Goal: Find specific page/section: Find specific page/section

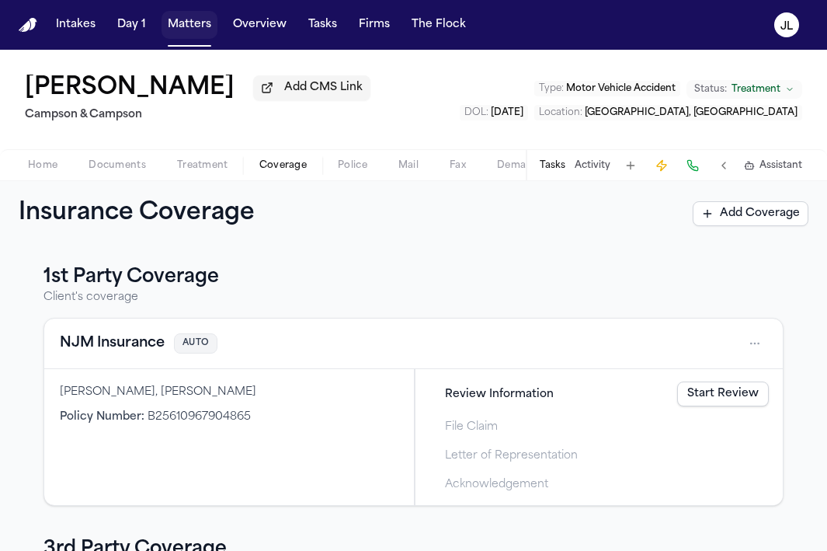
click at [177, 36] on button "Matters" at bounding box center [190, 25] width 56 height 28
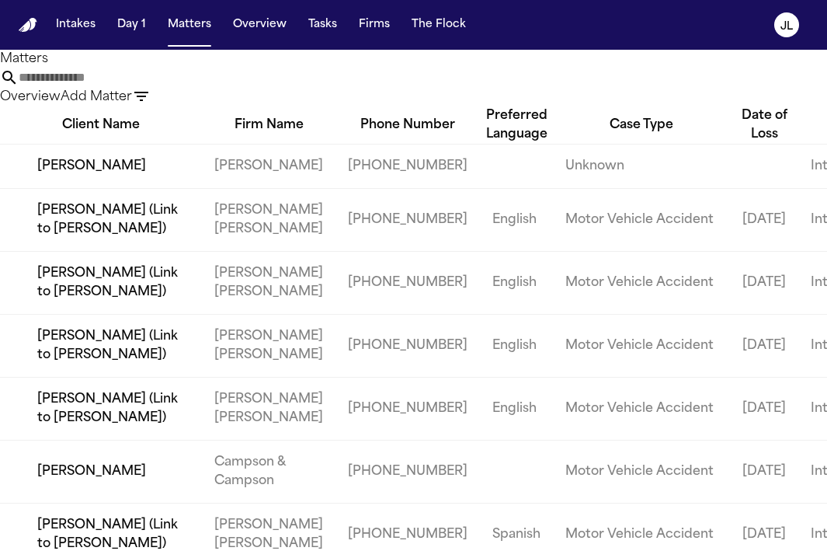
click at [143, 79] on input "text" at bounding box center [81, 77] width 124 height 19
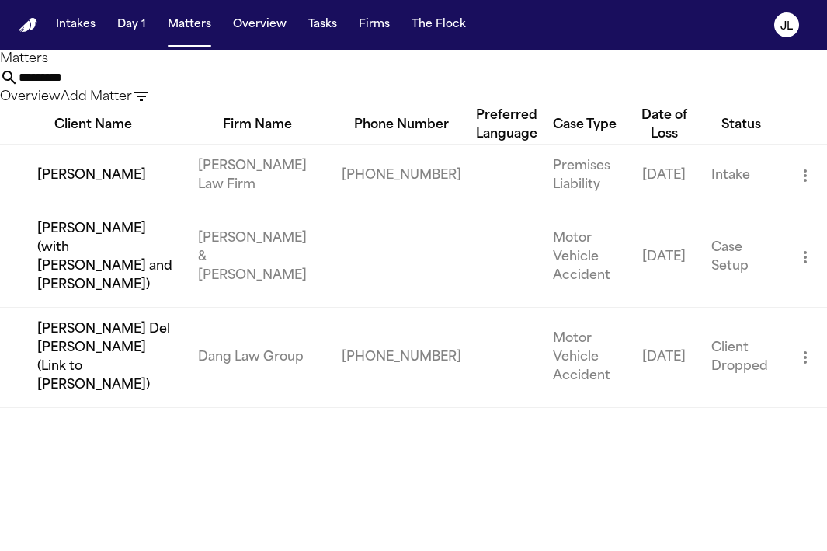
type input "*********"
click at [86, 207] on td "[PERSON_NAME]" at bounding box center [93, 175] width 186 height 63
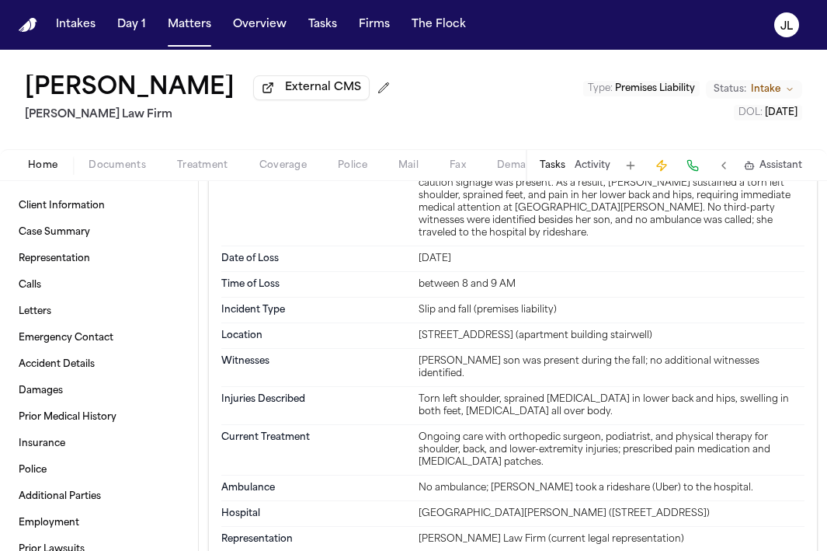
scroll to position [1062, 0]
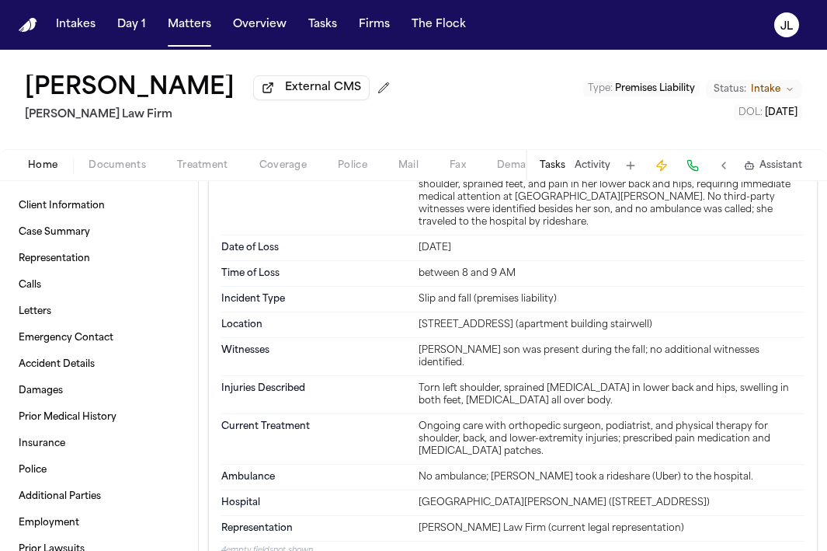
click at [49, 163] on span "Home" at bounding box center [43, 165] width 30 height 12
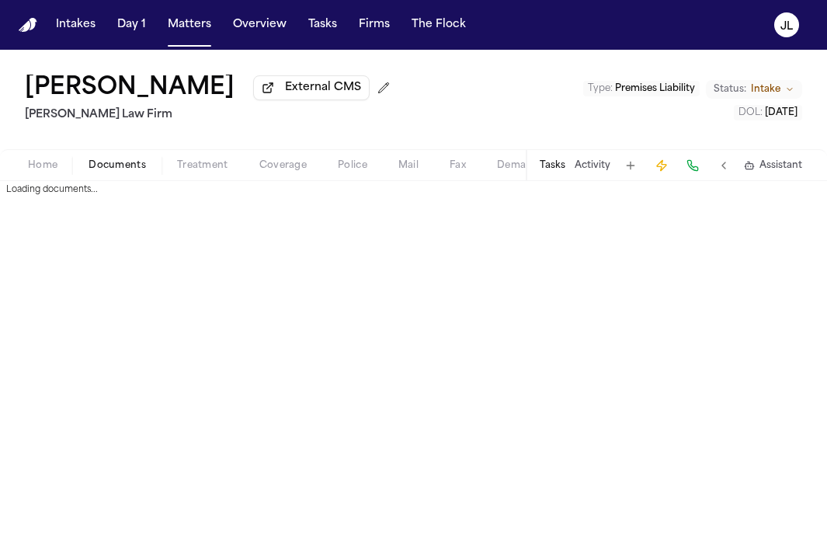
click at [114, 167] on span "Documents" at bounding box center [117, 165] width 57 height 12
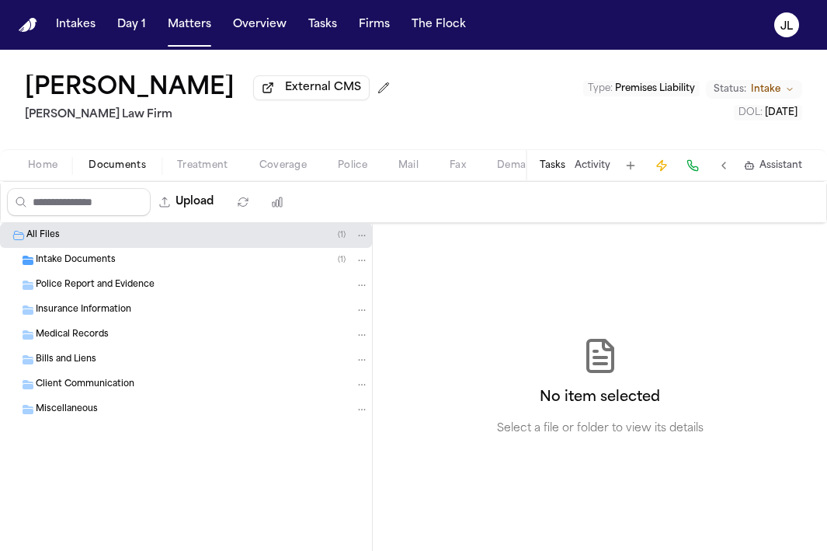
click at [99, 292] on div "Police Report and Evidence" at bounding box center [202, 285] width 333 height 14
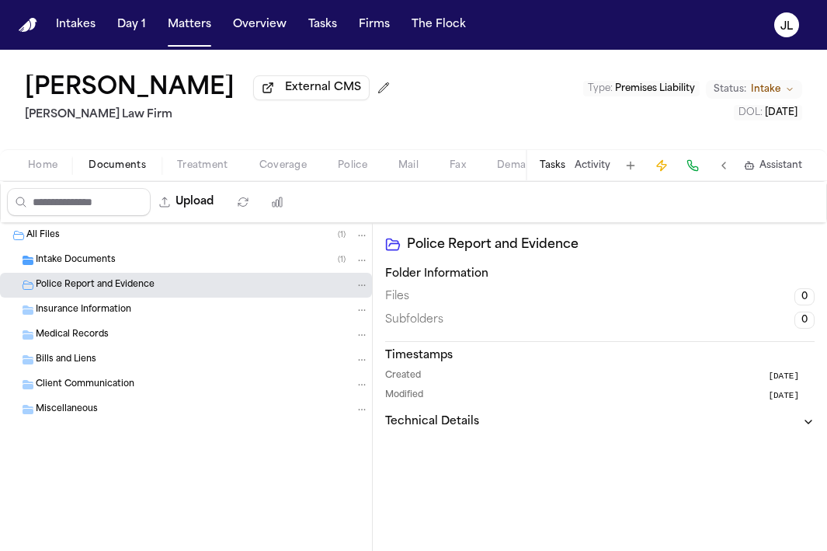
click at [91, 317] on span "Insurance Information" at bounding box center [84, 310] width 96 height 13
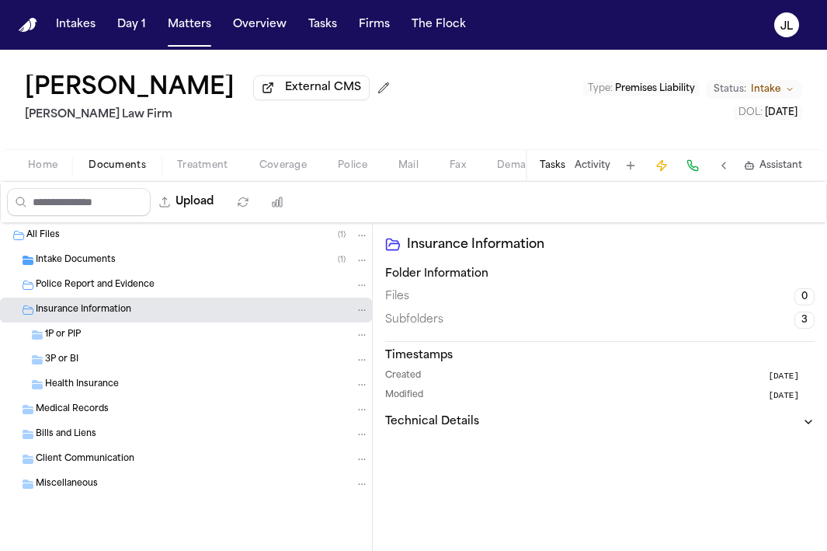
click at [89, 331] on div "1P or PIP" at bounding box center [207, 335] width 324 height 14
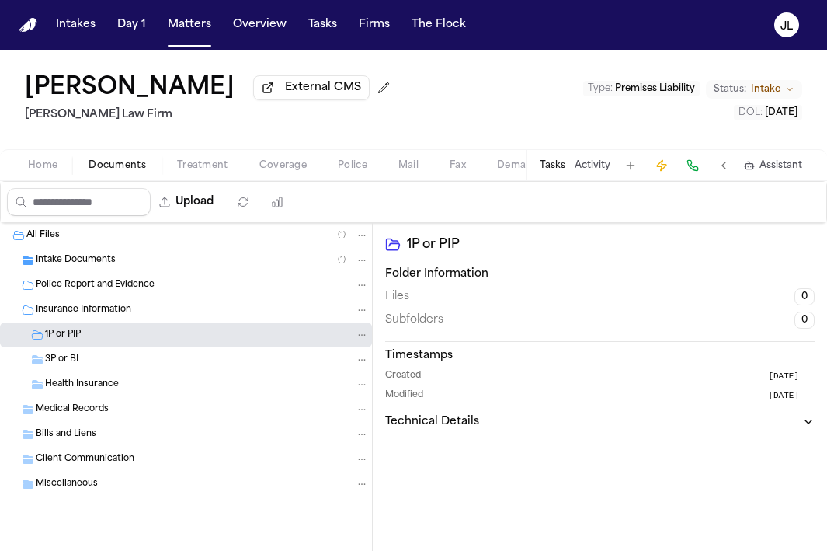
click at [84, 359] on div "3P or BI" at bounding box center [207, 360] width 324 height 14
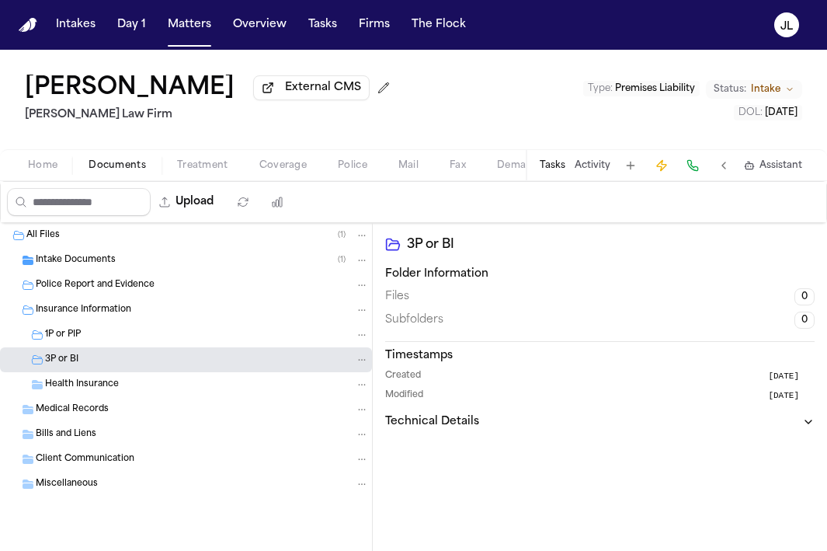
click at [84, 280] on div "Police Report and Evidence" at bounding box center [186, 285] width 372 height 25
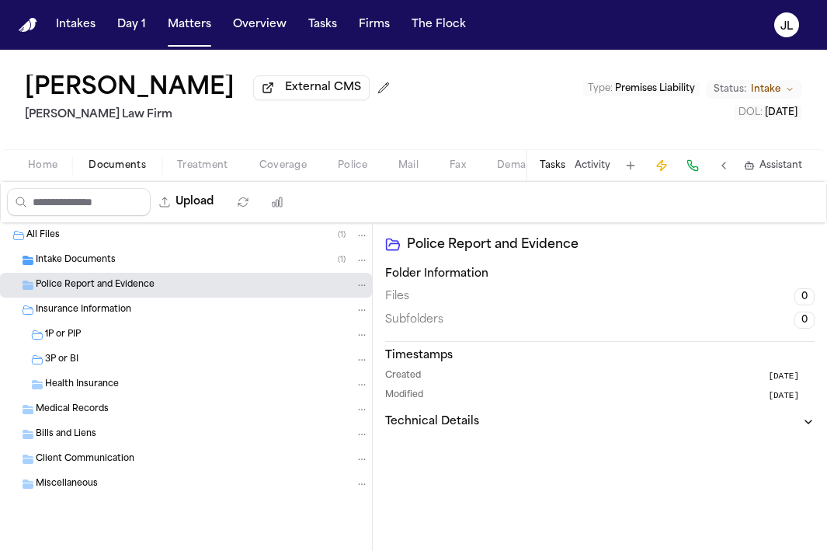
click at [84, 264] on span "Intake Documents" at bounding box center [76, 260] width 80 height 13
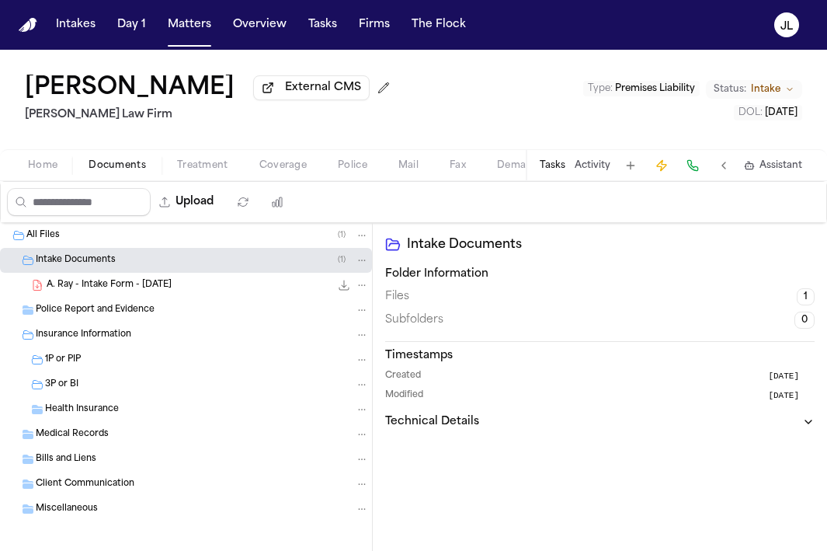
click at [86, 292] on span "A. Ray - Intake Form - [DATE]" at bounding box center [109, 285] width 125 height 13
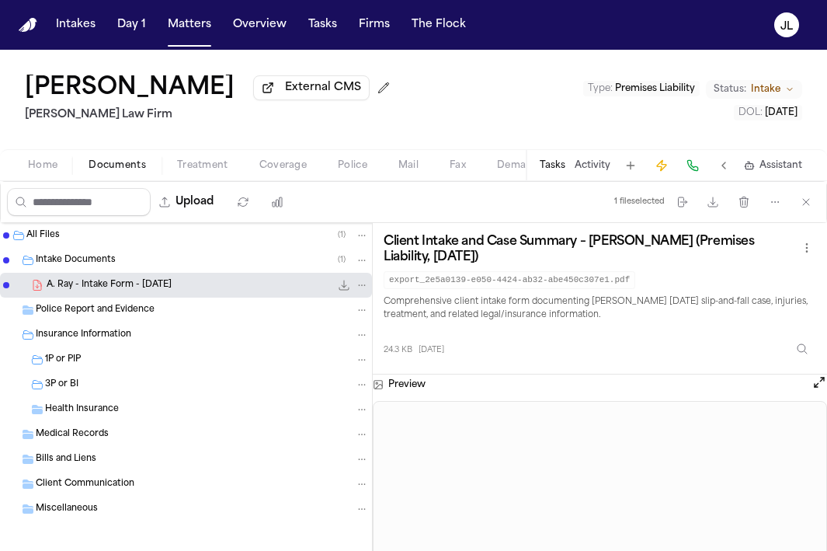
click at [78, 253] on div "Intake Documents ( 1 )" at bounding box center [186, 260] width 372 height 25
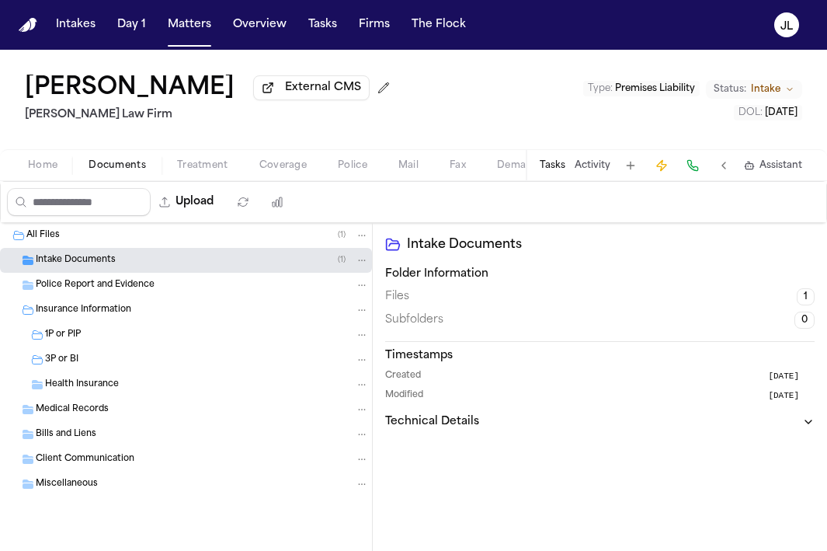
click at [113, 287] on span "Police Report and Evidence" at bounding box center [95, 285] width 119 height 13
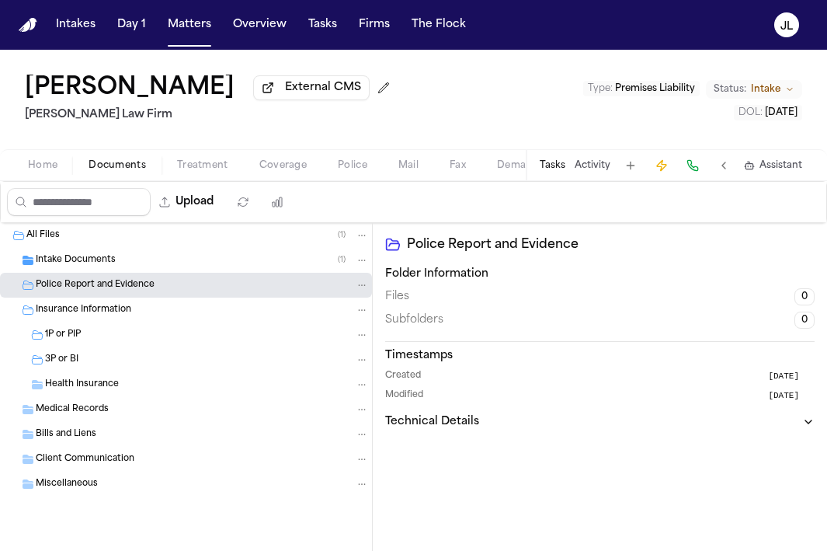
click at [110, 312] on span "Insurance Information" at bounding box center [84, 310] width 96 height 13
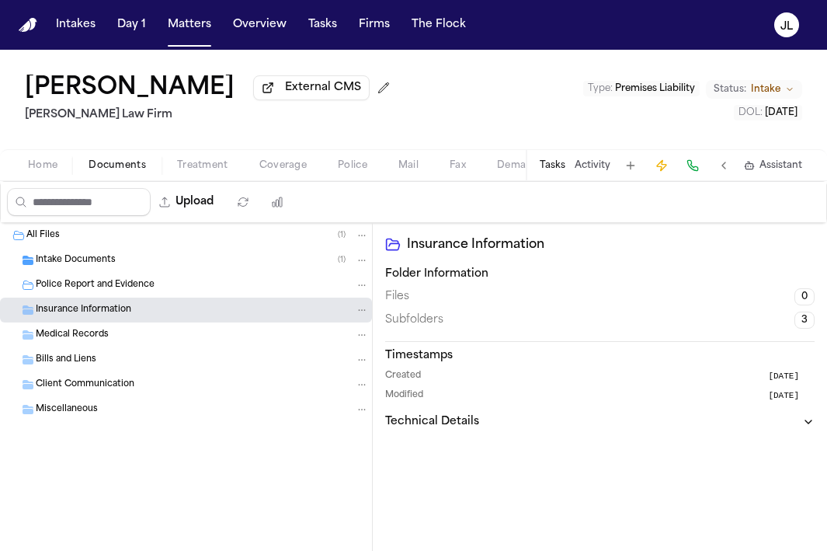
click at [101, 333] on span "Medical Records" at bounding box center [72, 335] width 73 height 13
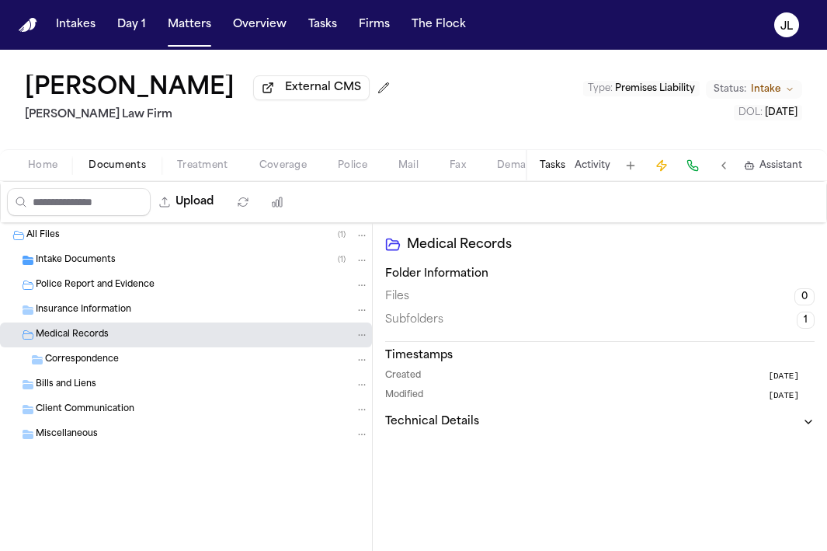
click at [89, 363] on span "Correspondence" at bounding box center [82, 359] width 74 height 13
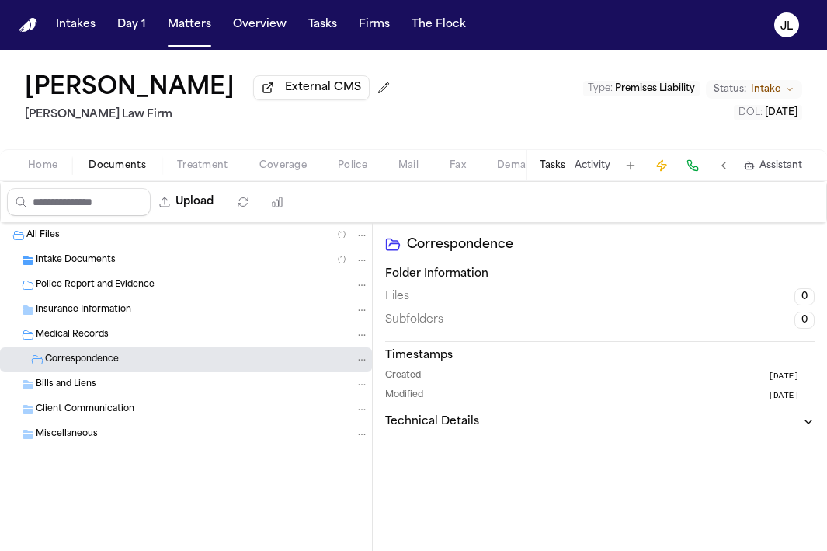
click at [89, 317] on span "Insurance Information" at bounding box center [84, 310] width 96 height 13
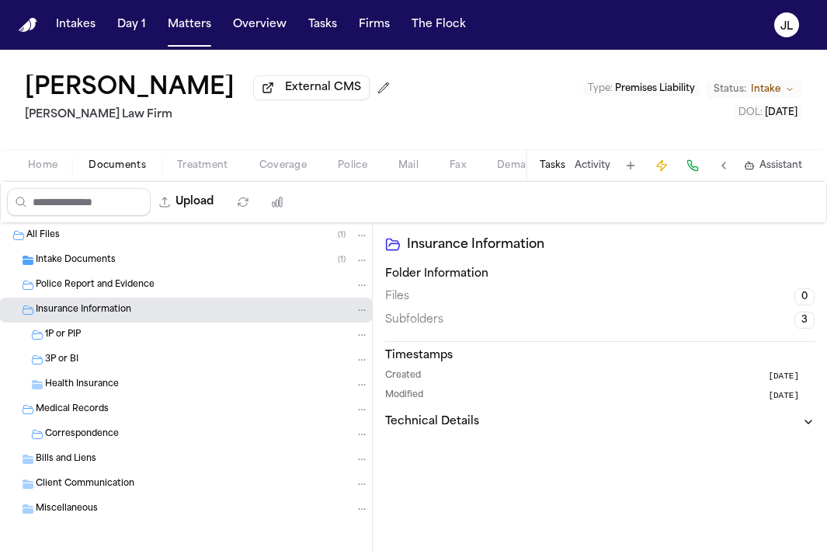
click at [83, 339] on div "1P or PIP" at bounding box center [207, 335] width 324 height 14
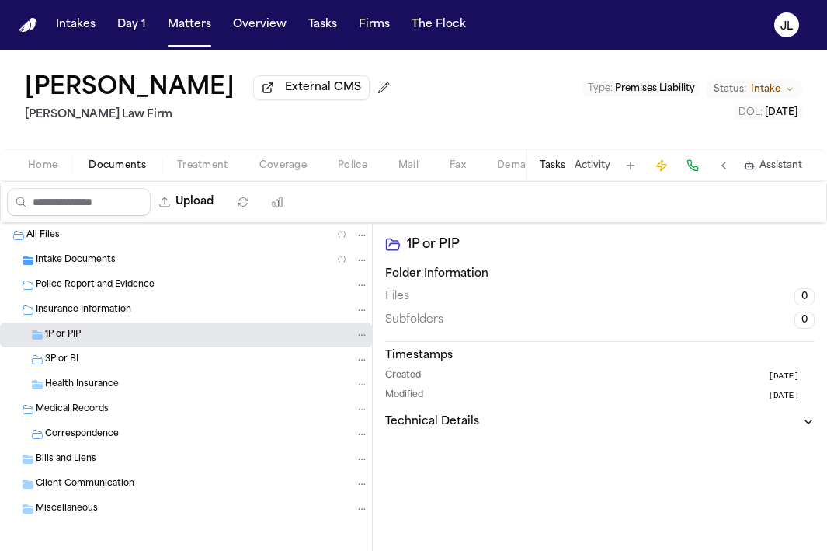
click at [78, 370] on div "3P or BI" at bounding box center [186, 359] width 372 height 25
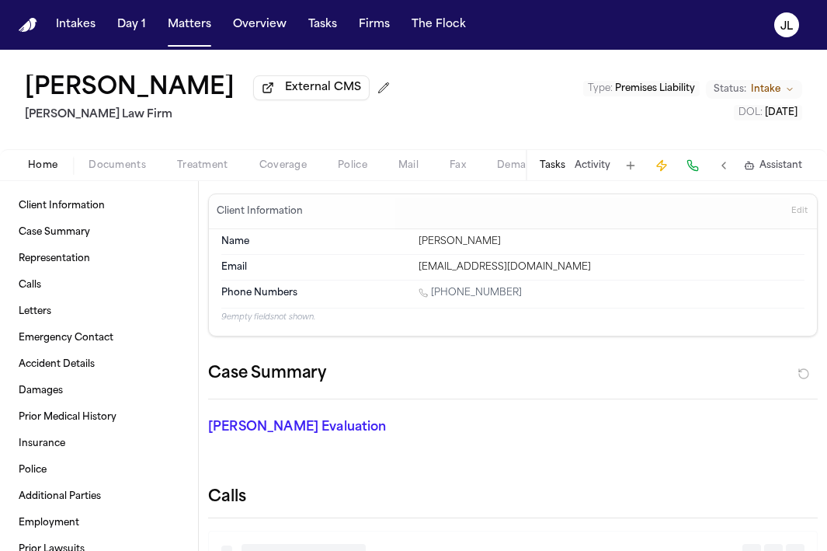
click at [40, 172] on span "Home" at bounding box center [43, 165] width 30 height 12
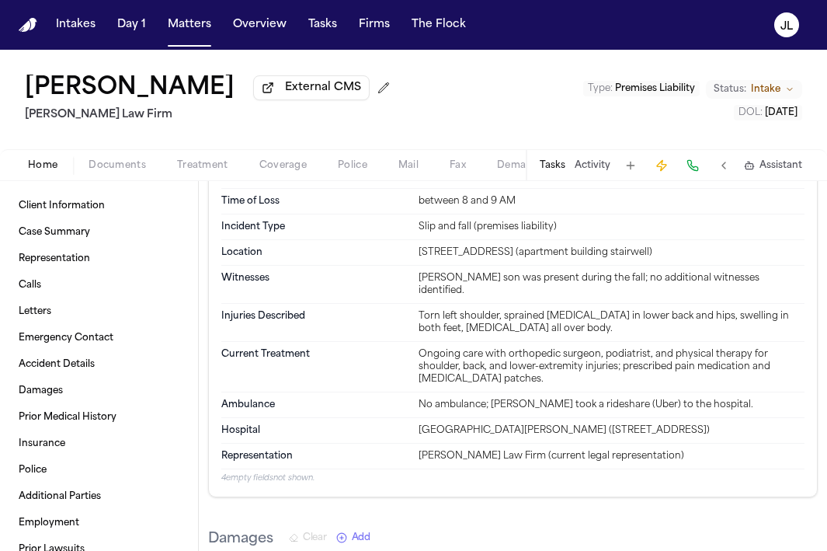
scroll to position [791, 0]
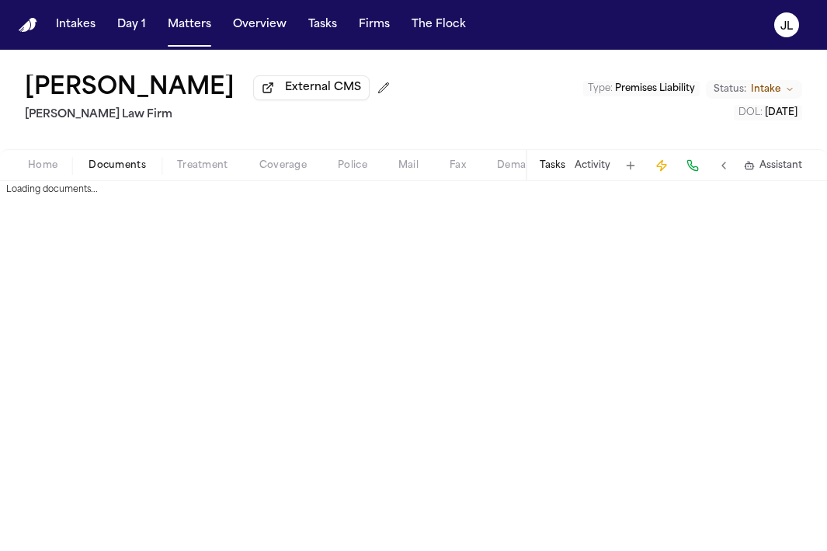
click at [109, 172] on span "Documents" at bounding box center [117, 165] width 57 height 12
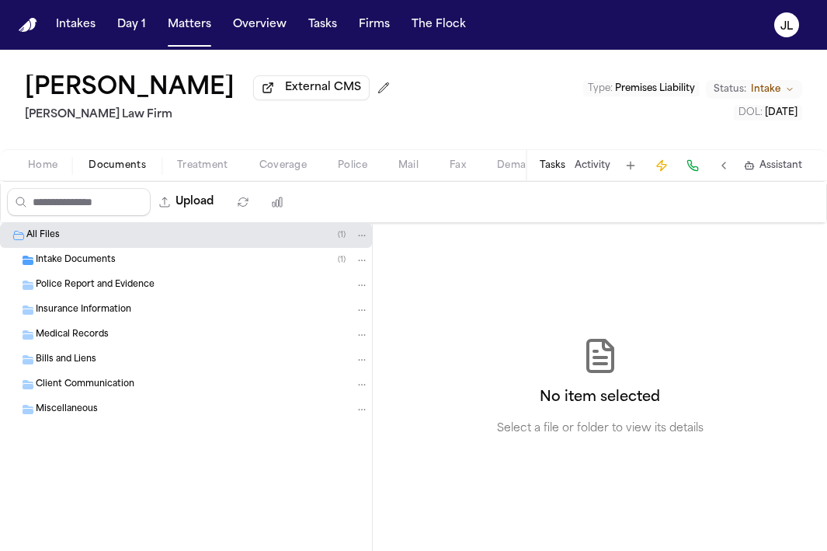
click at [100, 279] on div "Police Report and Evidence" at bounding box center [186, 285] width 372 height 25
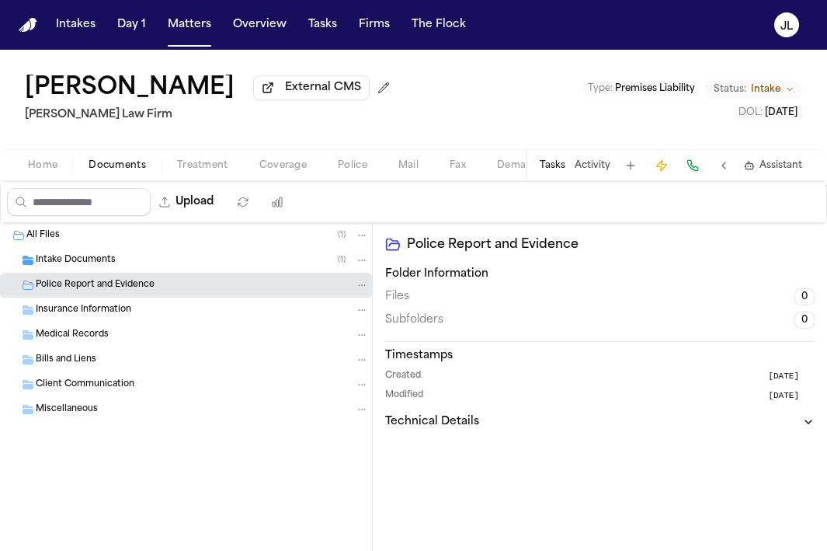
click at [100, 276] on div "Police Report and Evidence" at bounding box center [186, 285] width 372 height 25
click at [100, 331] on div "Medical Records" at bounding box center [202, 335] width 333 height 14
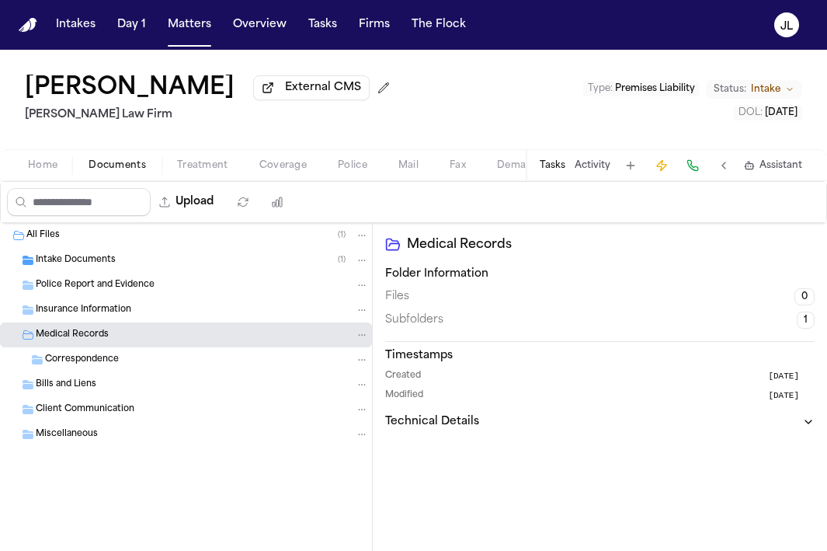
click at [100, 322] on div "Insurance Information" at bounding box center [186, 309] width 372 height 25
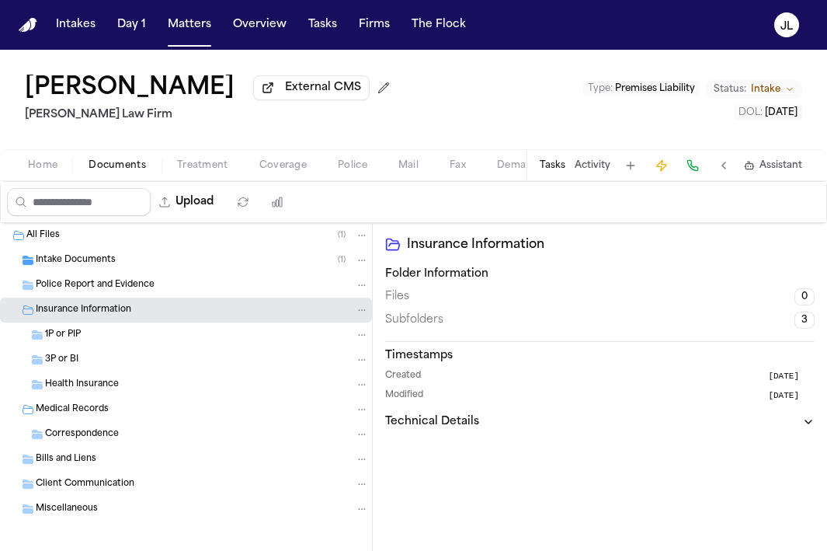
click at [93, 397] on div "Health Insurance" at bounding box center [186, 384] width 372 height 25
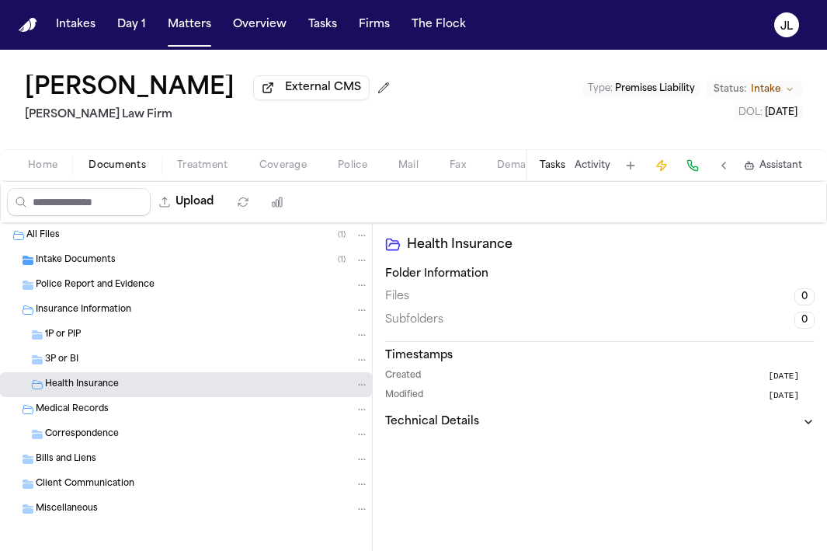
click at [93, 421] on div "Medical Records" at bounding box center [186, 409] width 372 height 25
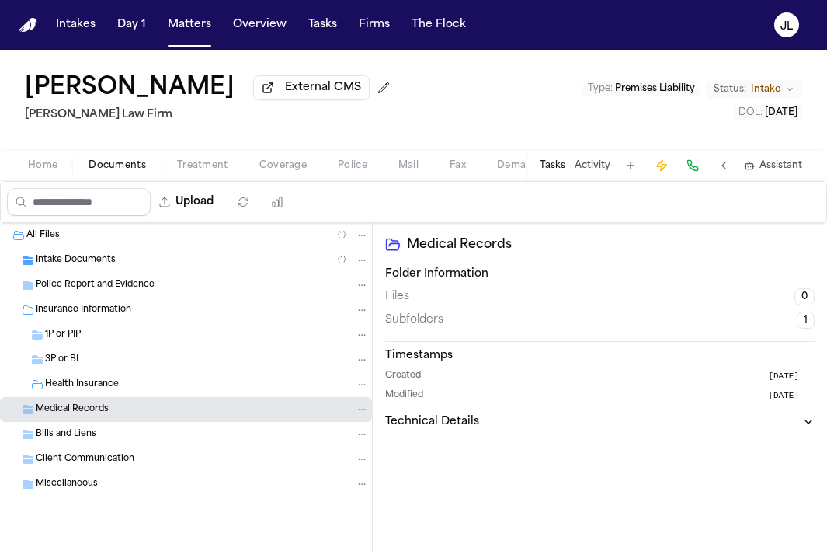
click at [93, 445] on div "Bills and Liens" at bounding box center [186, 434] width 372 height 25
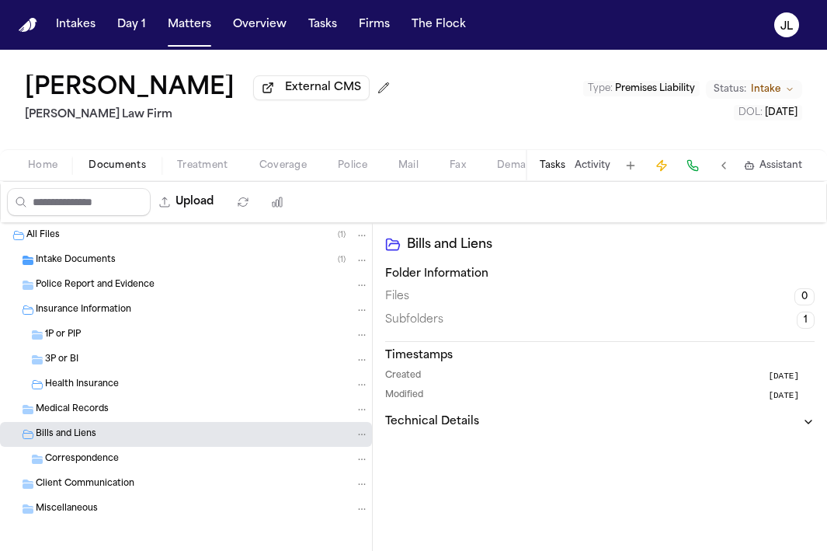
click at [94, 297] on div "Police Report and Evidence" at bounding box center [186, 285] width 372 height 25
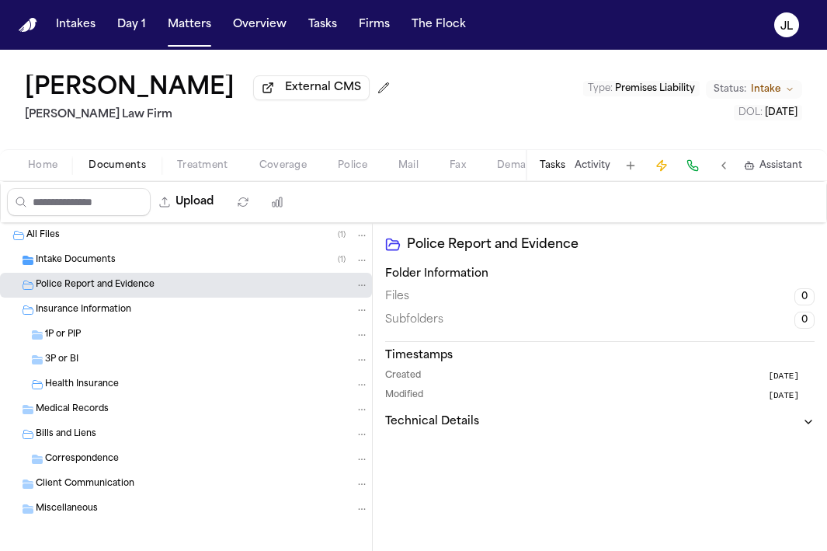
click at [94, 313] on span "Insurance Information" at bounding box center [84, 310] width 96 height 13
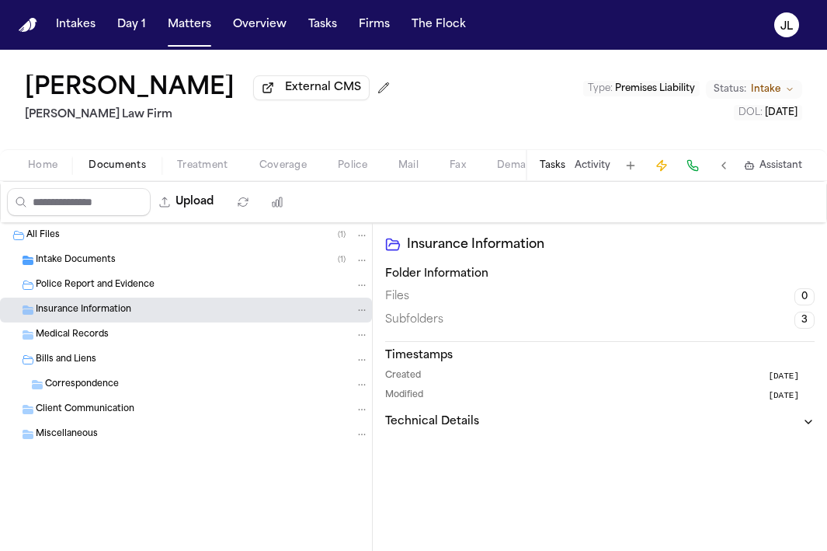
click at [95, 290] on span "Police Report and Evidence" at bounding box center [95, 285] width 119 height 13
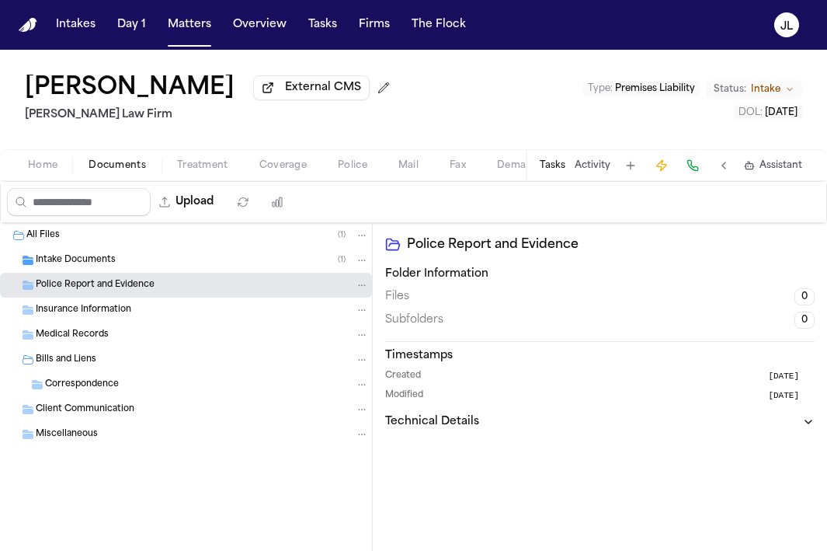
click at [95, 267] on span "Intake Documents" at bounding box center [76, 260] width 80 height 13
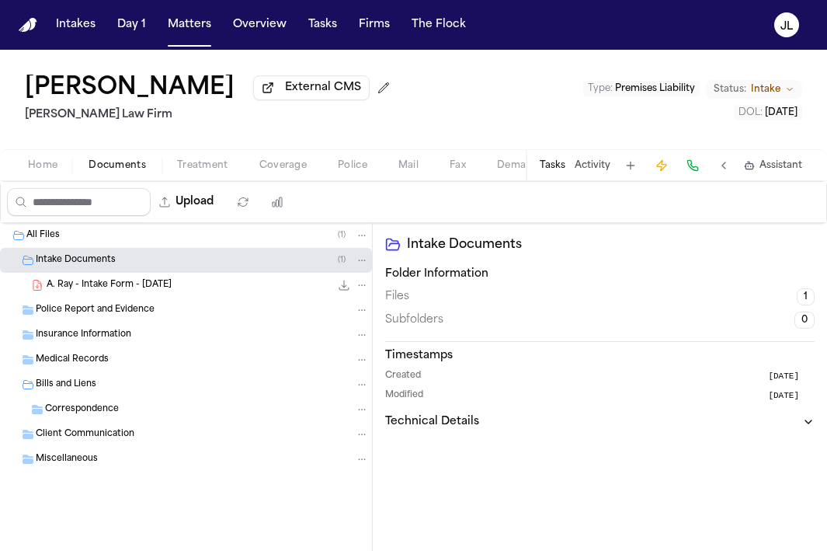
click at [99, 282] on span "A. Ray - Intake Form - [DATE]" at bounding box center [109, 285] width 125 height 13
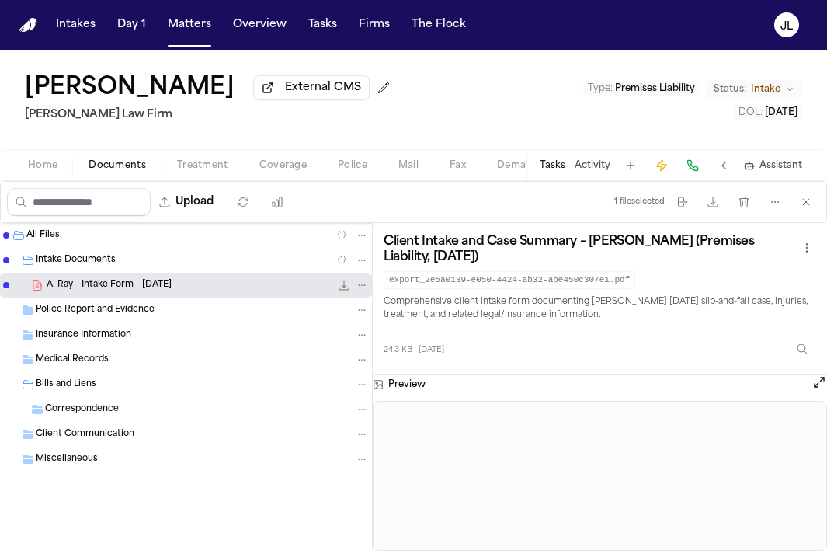
click at [85, 320] on div "Police Report and Evidence" at bounding box center [186, 309] width 372 height 25
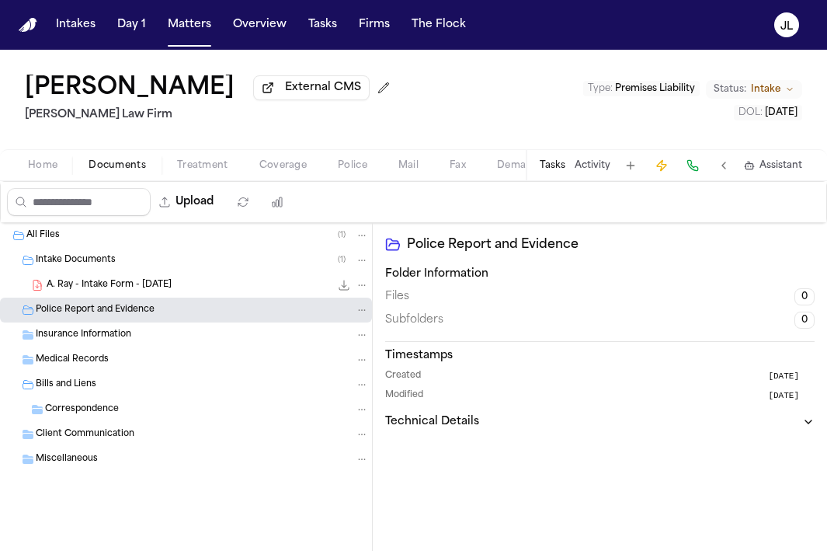
click at [85, 342] on span "Insurance Information" at bounding box center [84, 335] width 96 height 13
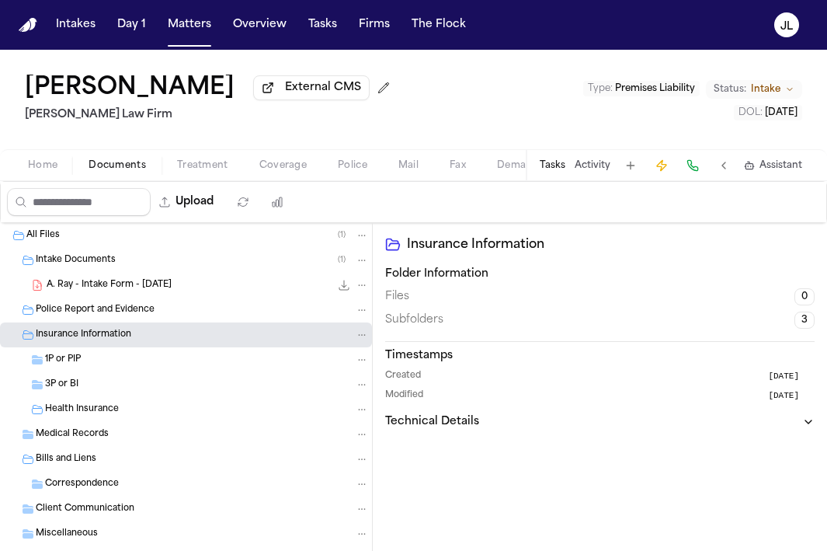
click at [294, 179] on div "Home Documents Treatment Coverage Police Mail Fax Demand Workspaces Artifacts T…" at bounding box center [413, 164] width 827 height 31
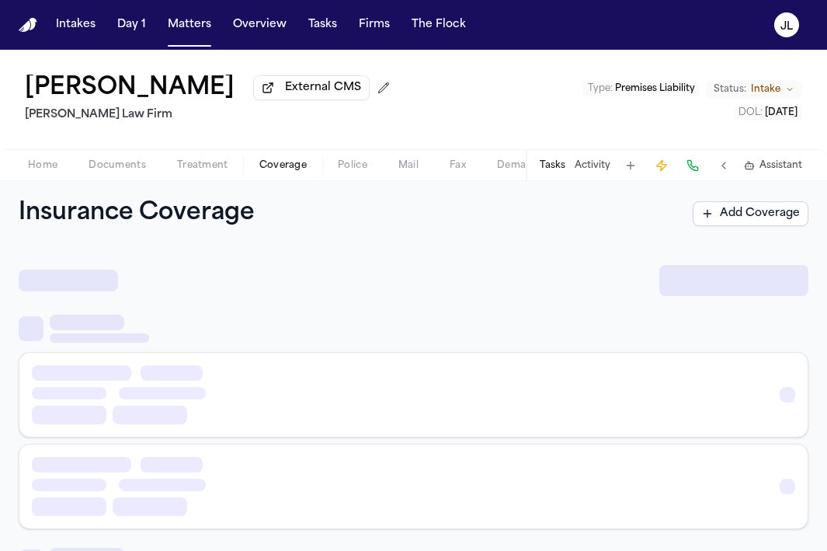
click at [294, 172] on span "Coverage" at bounding box center [282, 165] width 47 height 12
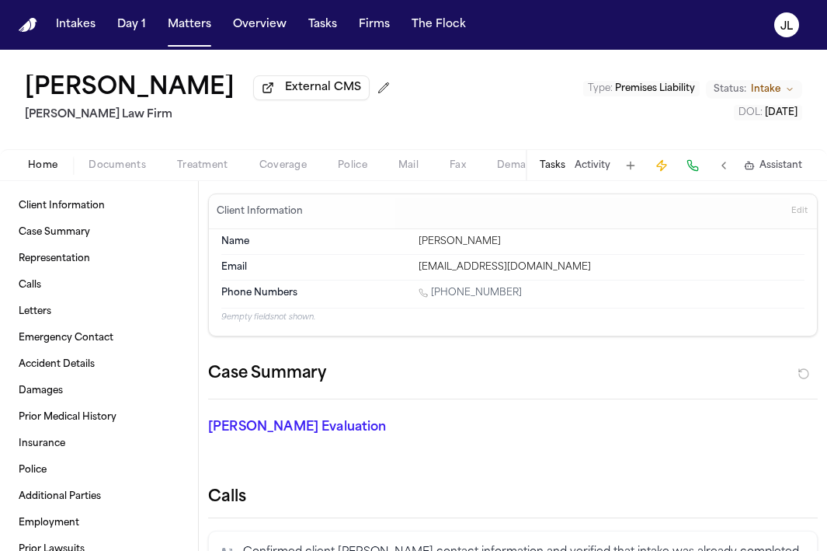
click at [60, 165] on button "Home" at bounding box center [42, 165] width 61 height 19
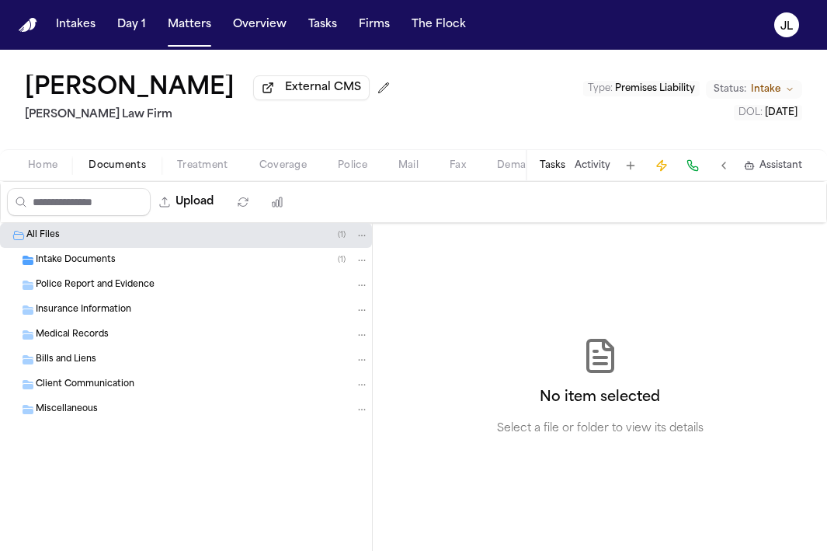
click at [113, 172] on span "Documents" at bounding box center [117, 165] width 57 height 12
click at [23, 180] on div "Home Documents Treatment Coverage Police Mail Fax Demand Workspaces Artifacts T…" at bounding box center [413, 164] width 827 height 31
click at [36, 165] on span "Home" at bounding box center [43, 165] width 30 height 12
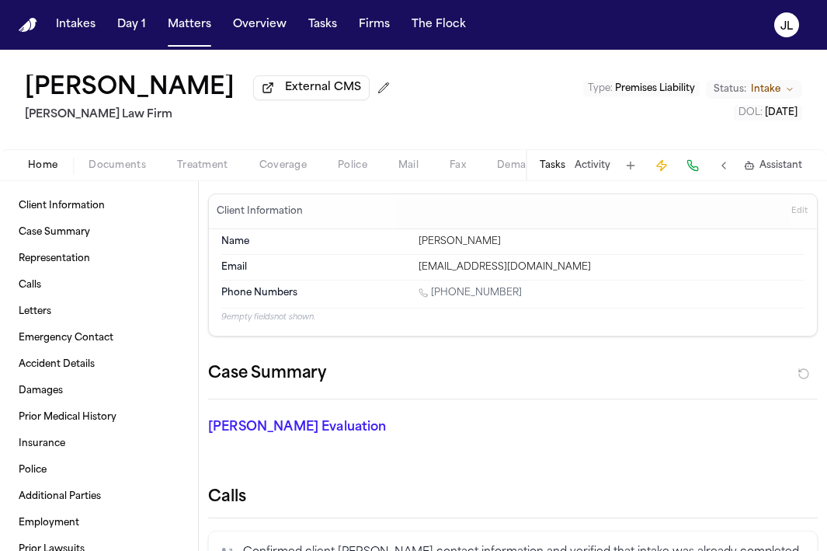
click at [279, 161] on span "Coverage" at bounding box center [282, 165] width 47 height 12
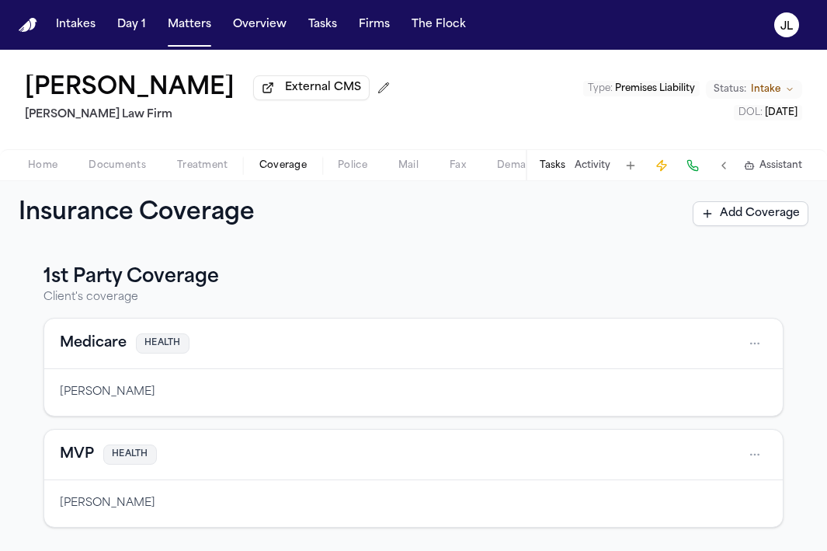
scroll to position [197, 0]
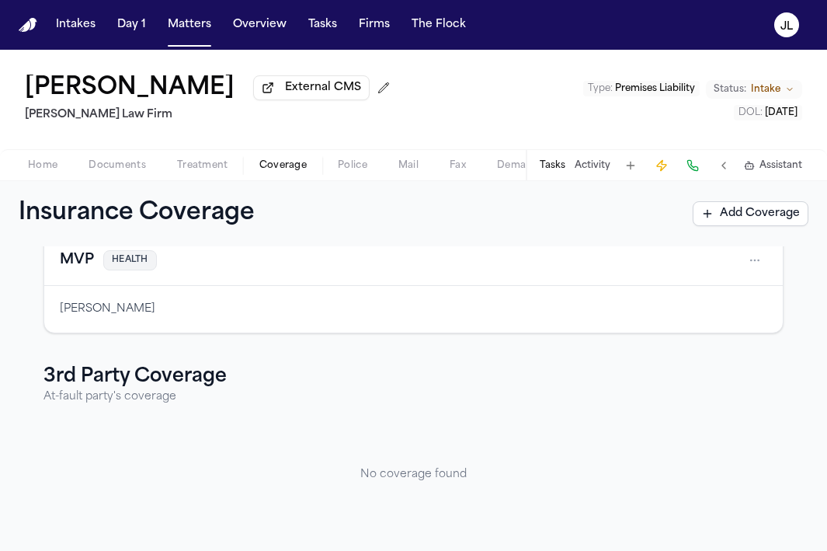
click at [116, 163] on span "Documents" at bounding box center [117, 165] width 57 height 12
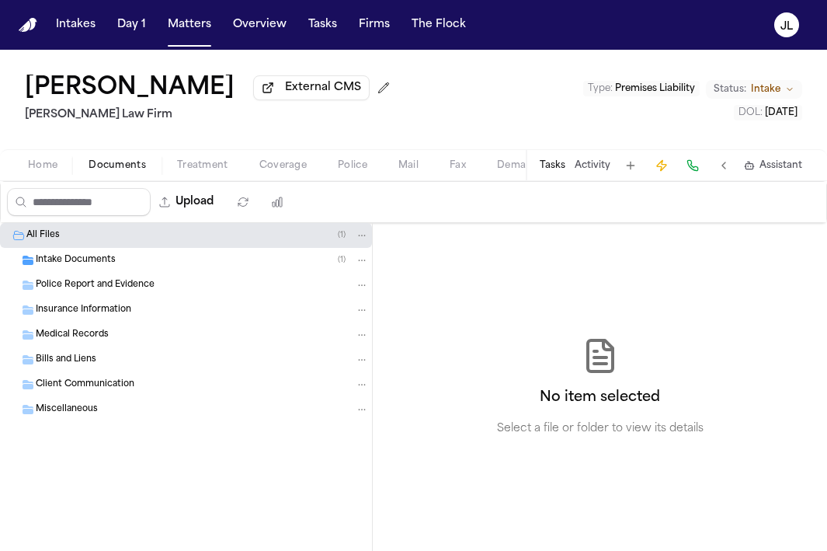
click at [42, 172] on span "Home" at bounding box center [43, 165] width 30 height 12
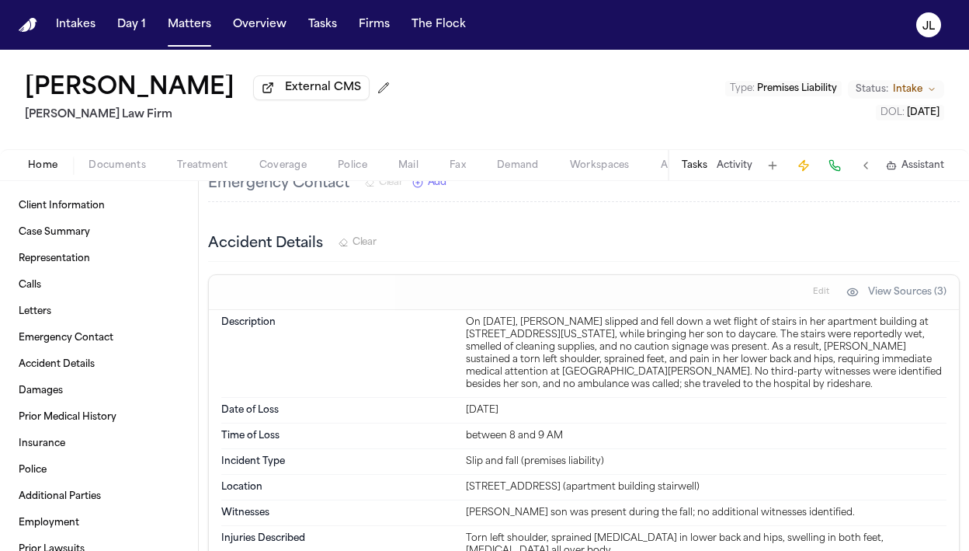
scroll to position [797, 0]
